Goal: Find contact information: Find contact information

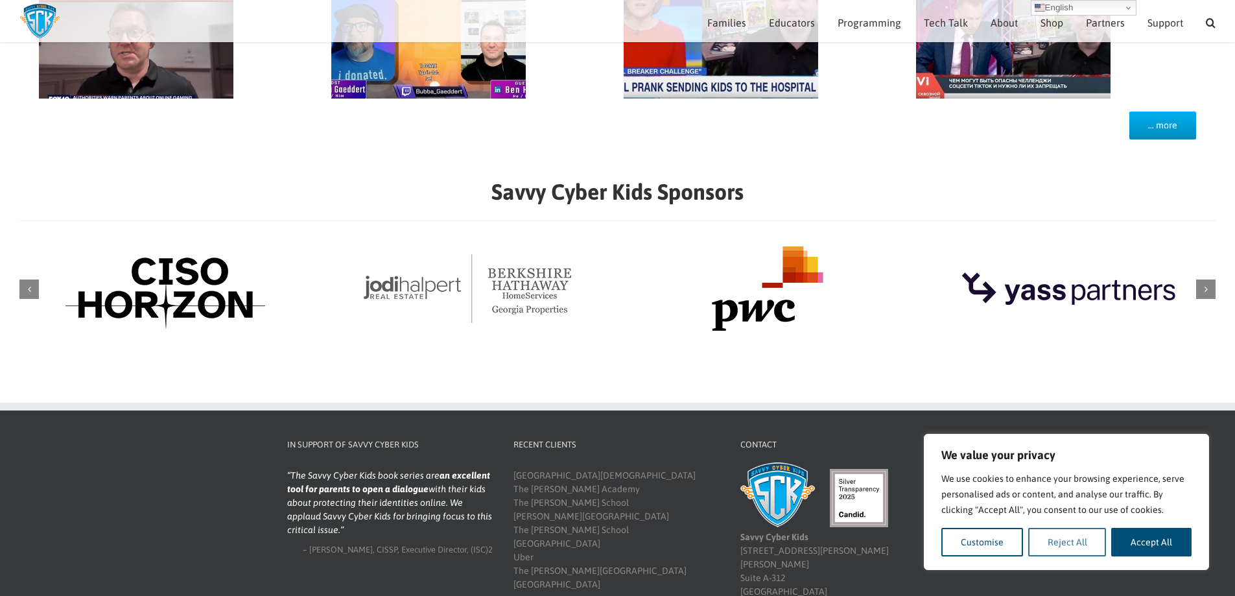
scroll to position [1455, 0]
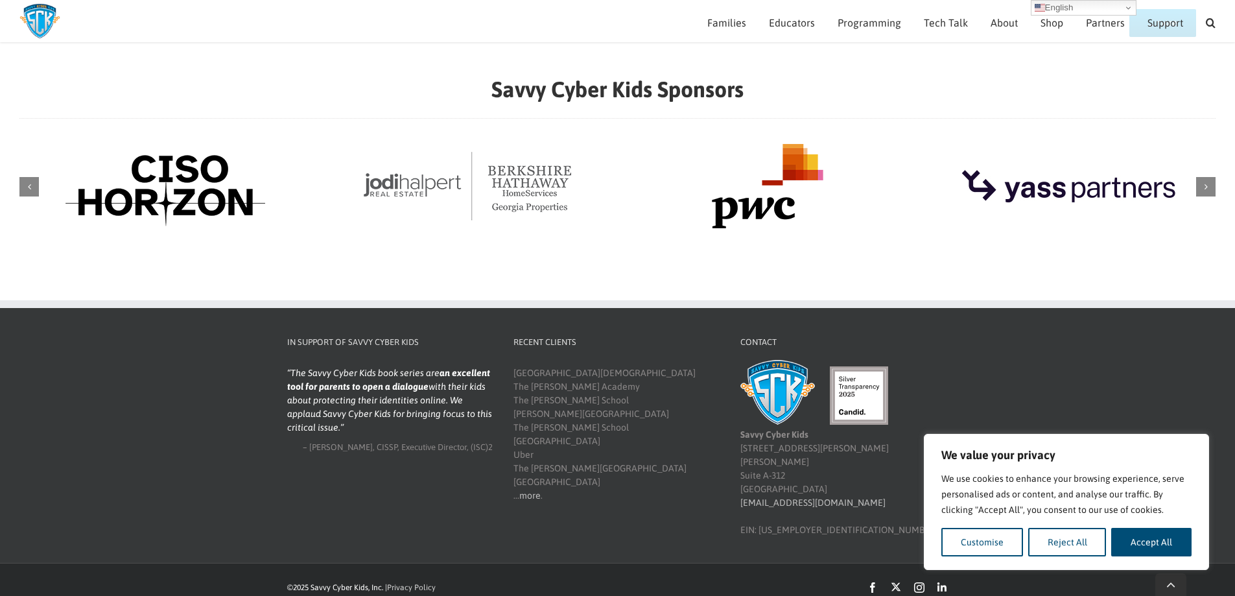
click at [1165, 547] on button "Accept All" at bounding box center [1152, 542] width 80 height 29
checkbox input "true"
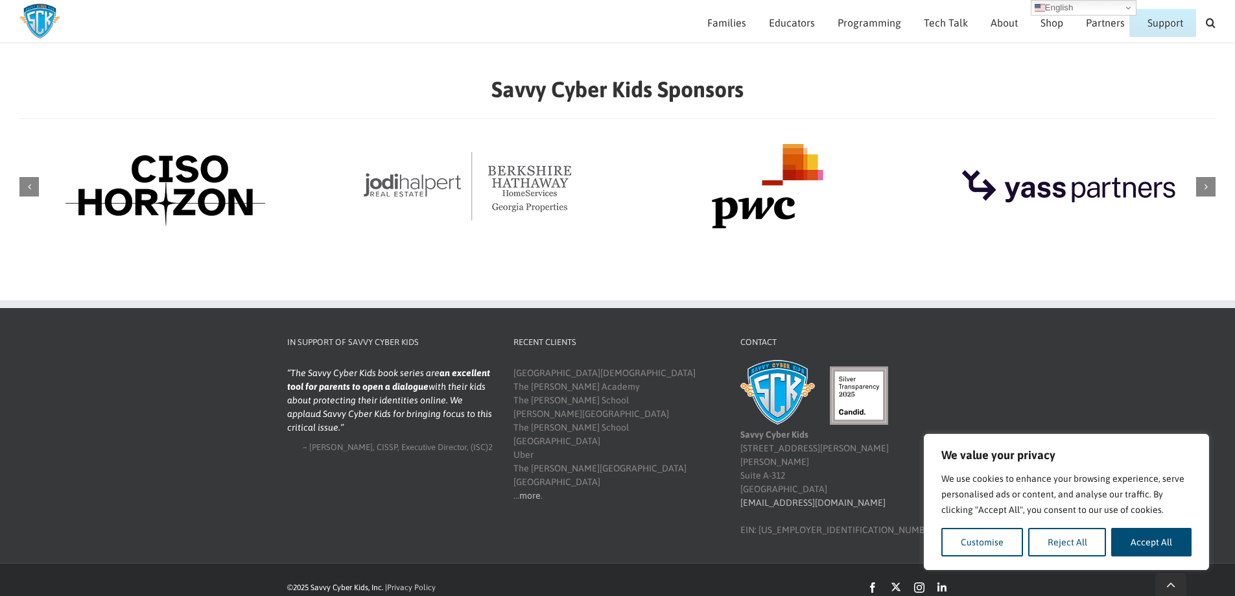
checkbox input "true"
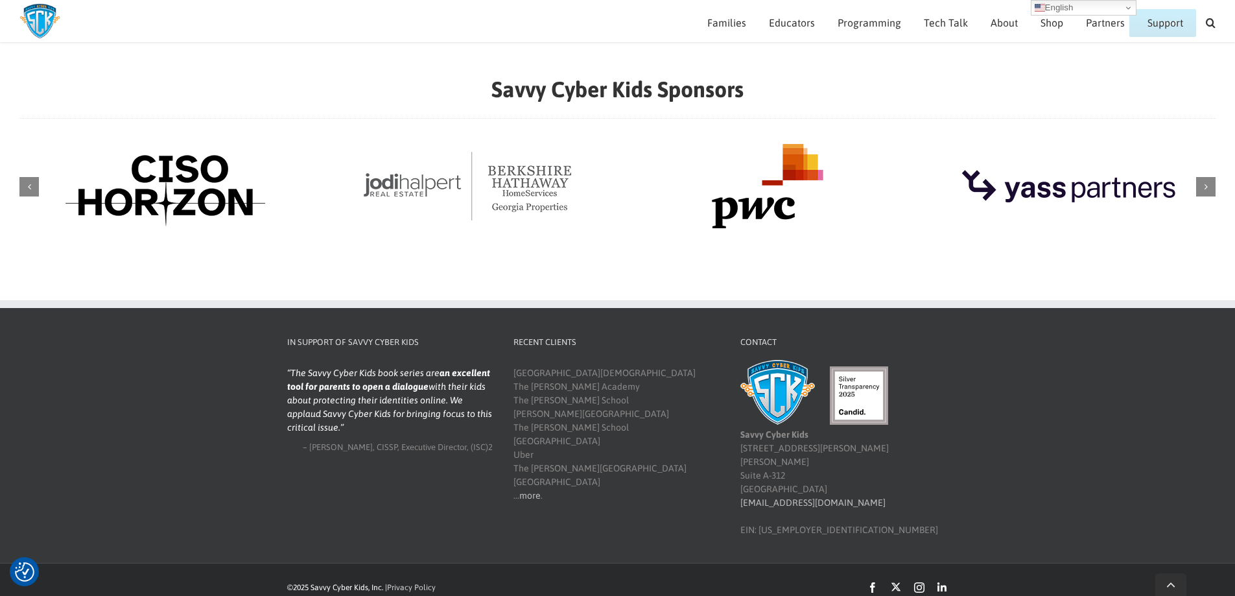
scroll to position [0, 0]
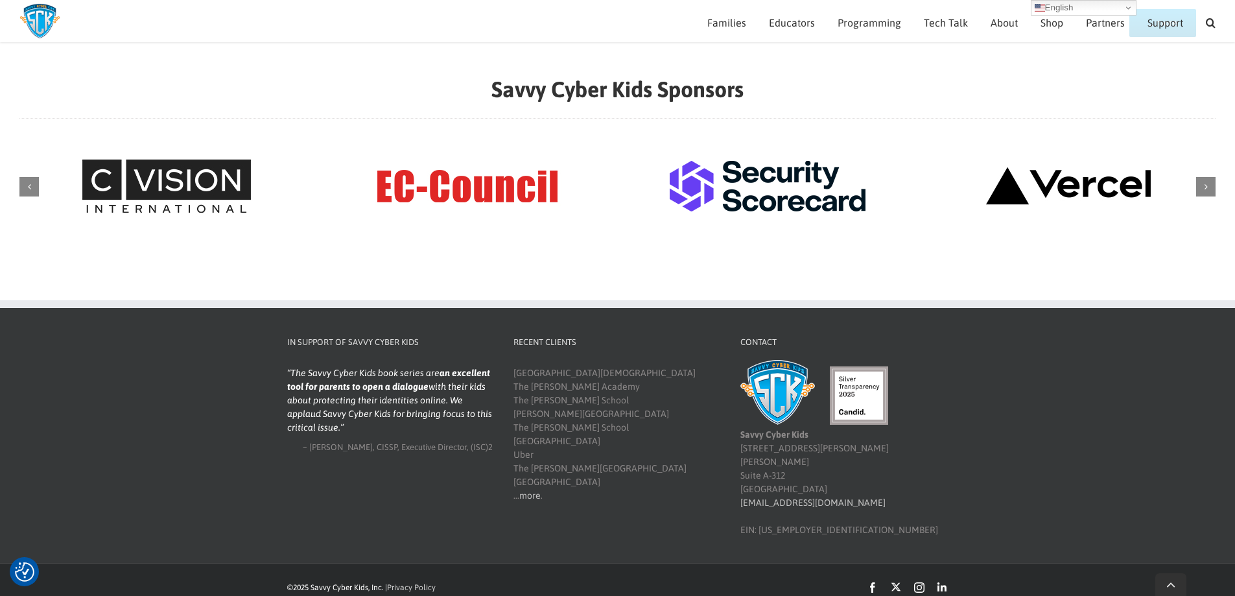
click at [842, 486] on div "Savvy Cyber Kids [STREET_ADDRESS] [EMAIL_ADDRESS][DOMAIN_NAME] EIN: [US_EMPLOYE…" at bounding box center [844, 451] width 206 height 171
copy link "[EMAIL_ADDRESS][DOMAIN_NAME]"
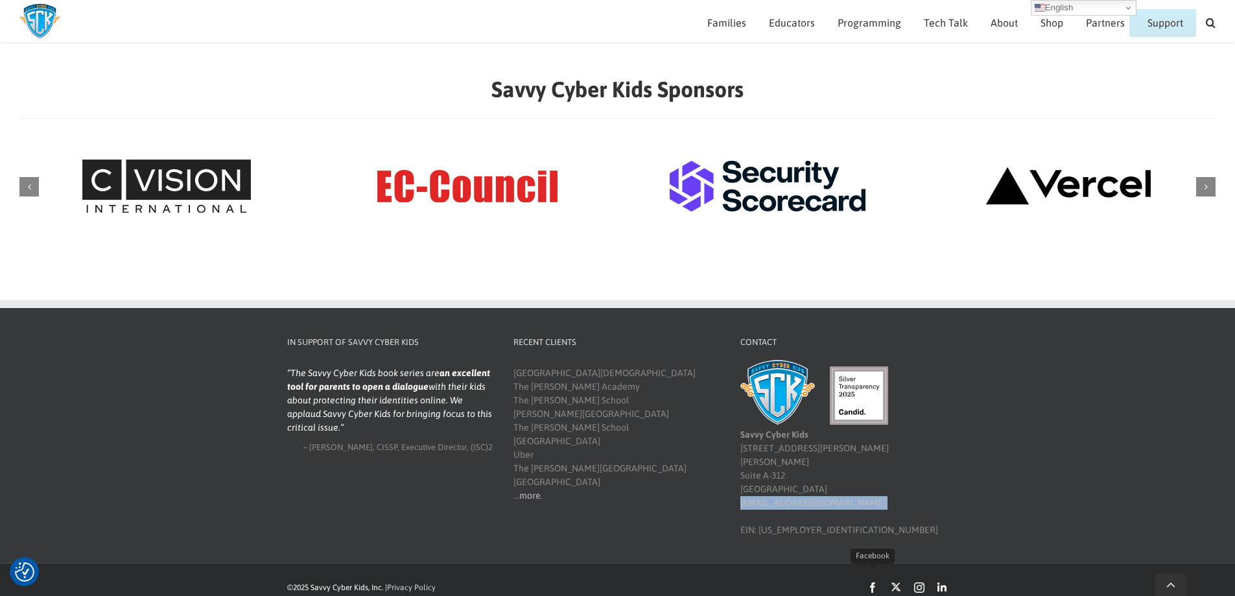
click at [875, 582] on link "Facebook" at bounding box center [873, 587] width 10 height 10
